Goal: Find specific page/section: Find specific page/section

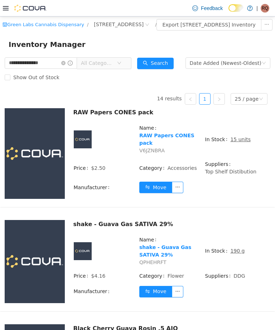
click at [4, 6] on icon at bounding box center [6, 8] width 6 height 6
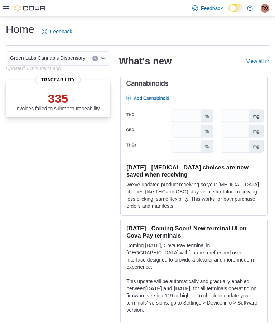
scroll to position [0, 0]
click at [104, 56] on div "Green Labs Cannabis Dispensary" at bounding box center [58, 58] width 105 height 14
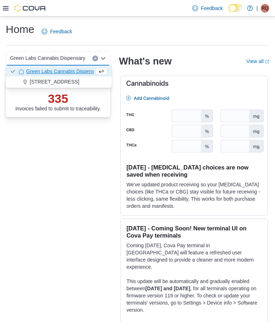
click at [104, 59] on icon "Close list of options" at bounding box center [103, 58] width 4 height 2
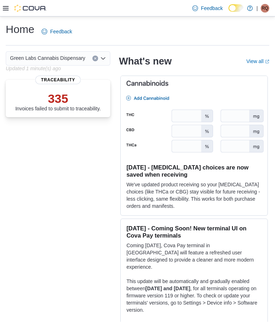
click at [83, 146] on div "Green Labs Cannabis Dispensary Combo box. Selected. Green Labs Cannabis Dispens…" at bounding box center [137, 186] width 263 height 270
click at [6, 8] on icon at bounding box center [6, 8] width 6 height 6
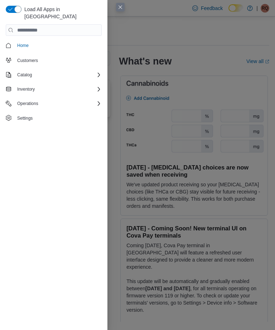
click at [51, 113] on span "Settings" at bounding box center [57, 117] width 87 height 9
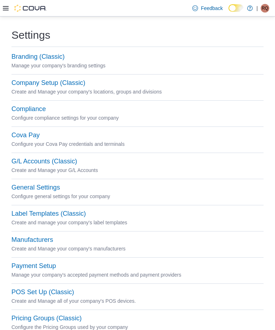
click at [272, 3] on div "Feedback Dark Mode Green Labs Cannabis Dispensary | Rq [PERSON_NAME]" at bounding box center [230, 8] width 86 height 16
click at [265, 8] on span "Rq" at bounding box center [265, 8] width 6 height 9
